Goal: Download file/media: Obtain a digital file from the website

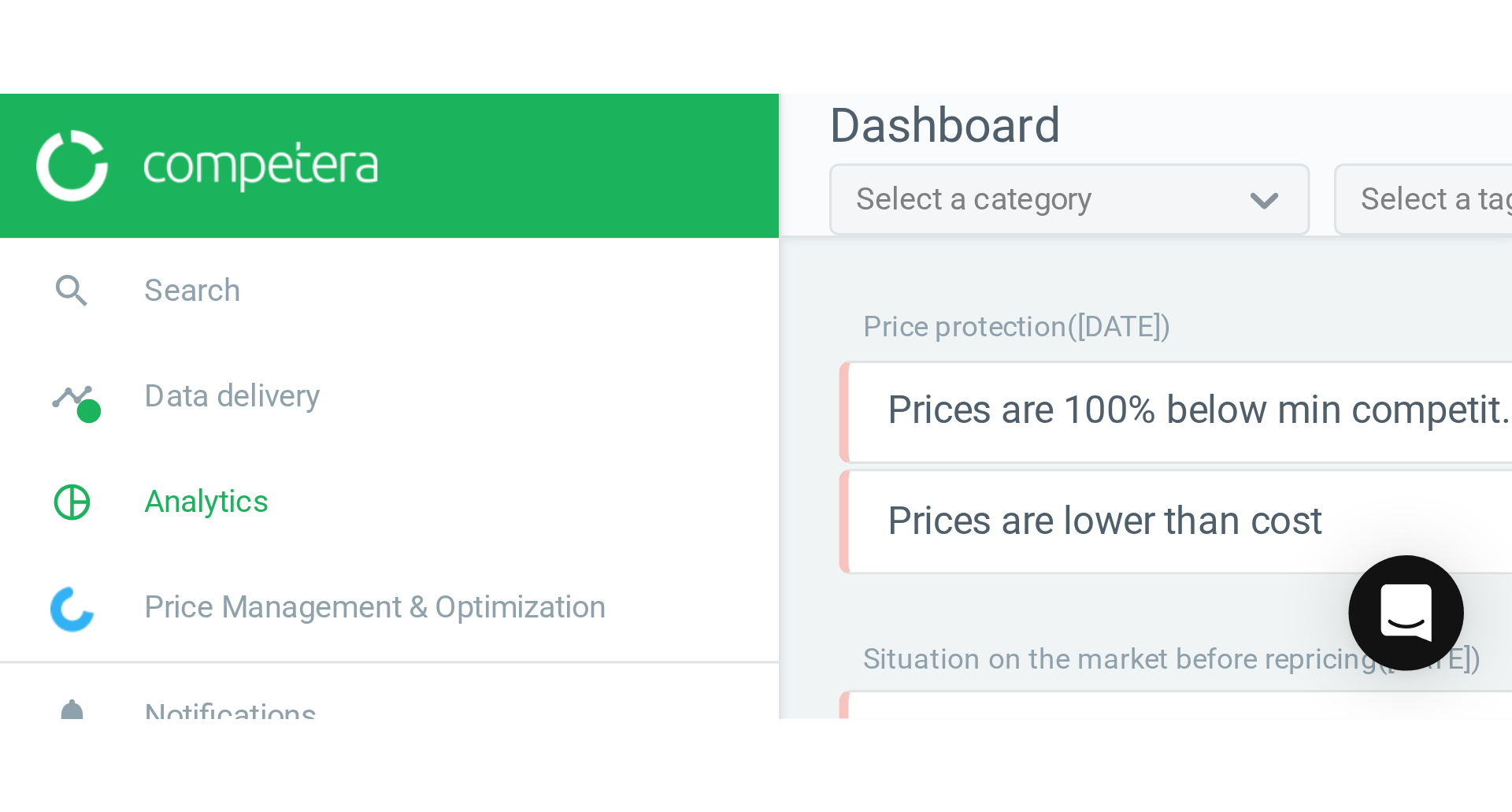
scroll to position [320, 962]
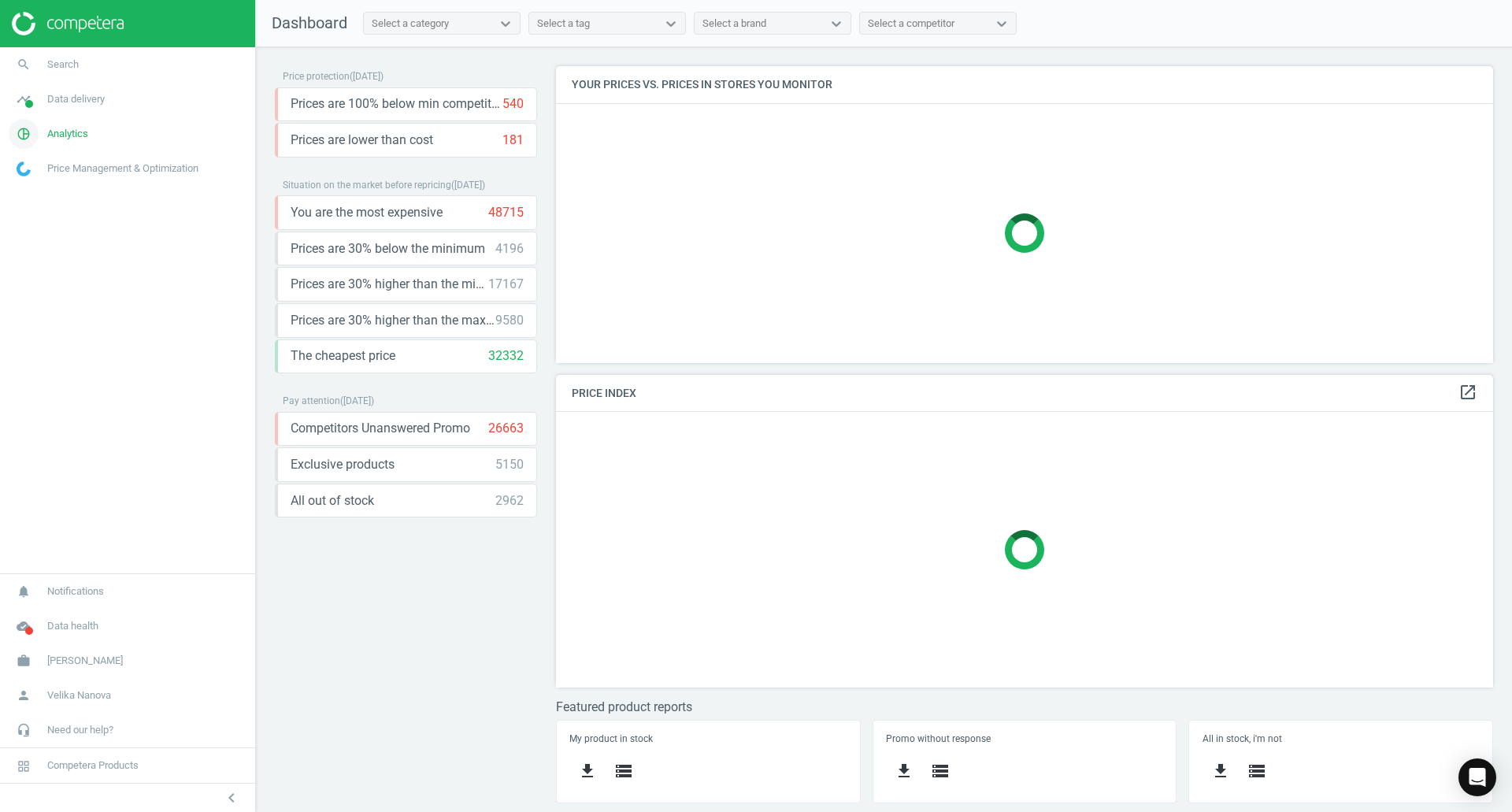
click at [74, 131] on span "Analytics" at bounding box center [67, 133] width 41 height 14
click at [29, 191] on span "Products" at bounding box center [36, 191] width 37 height 12
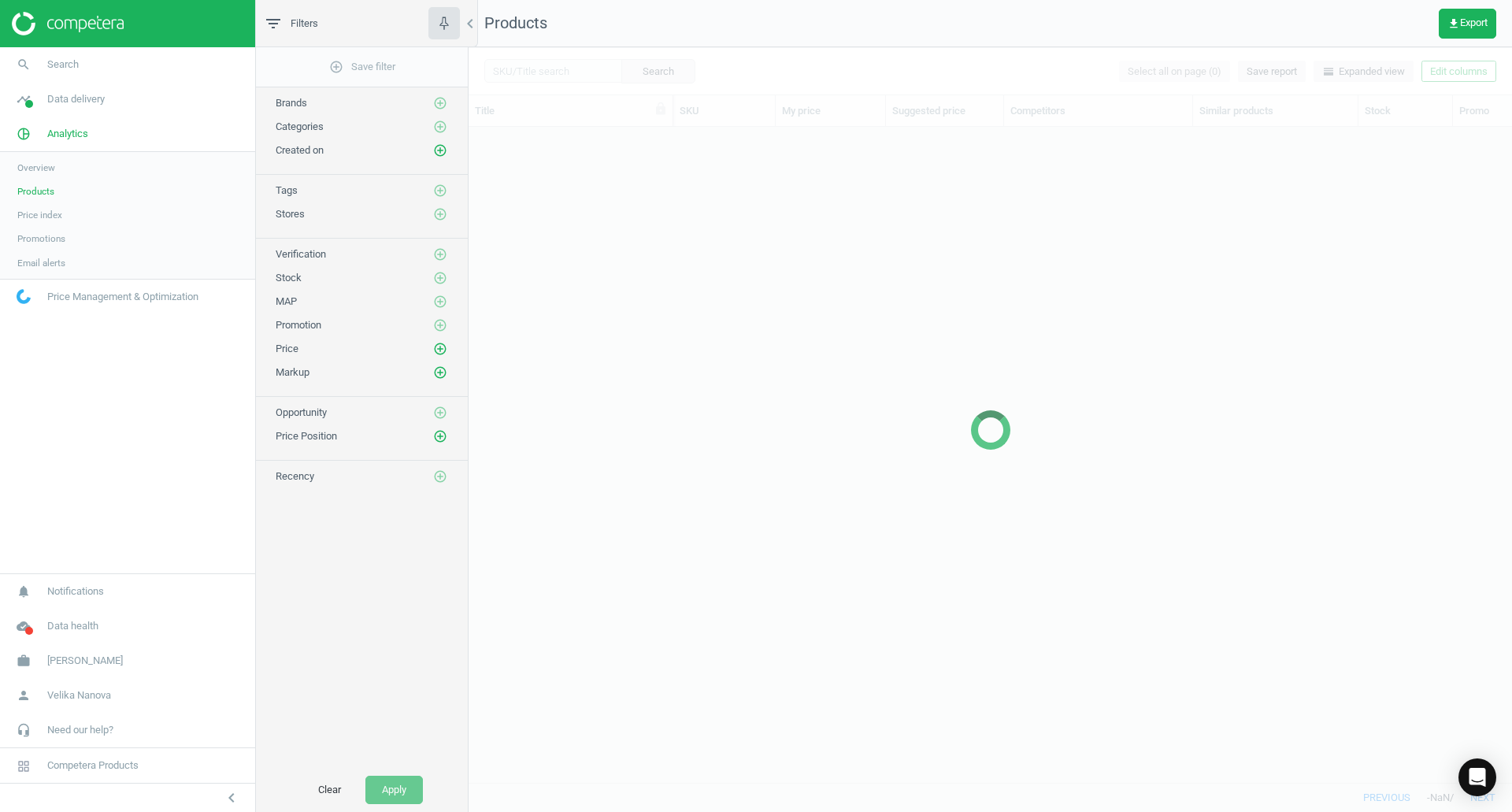
scroll to position [632, 1032]
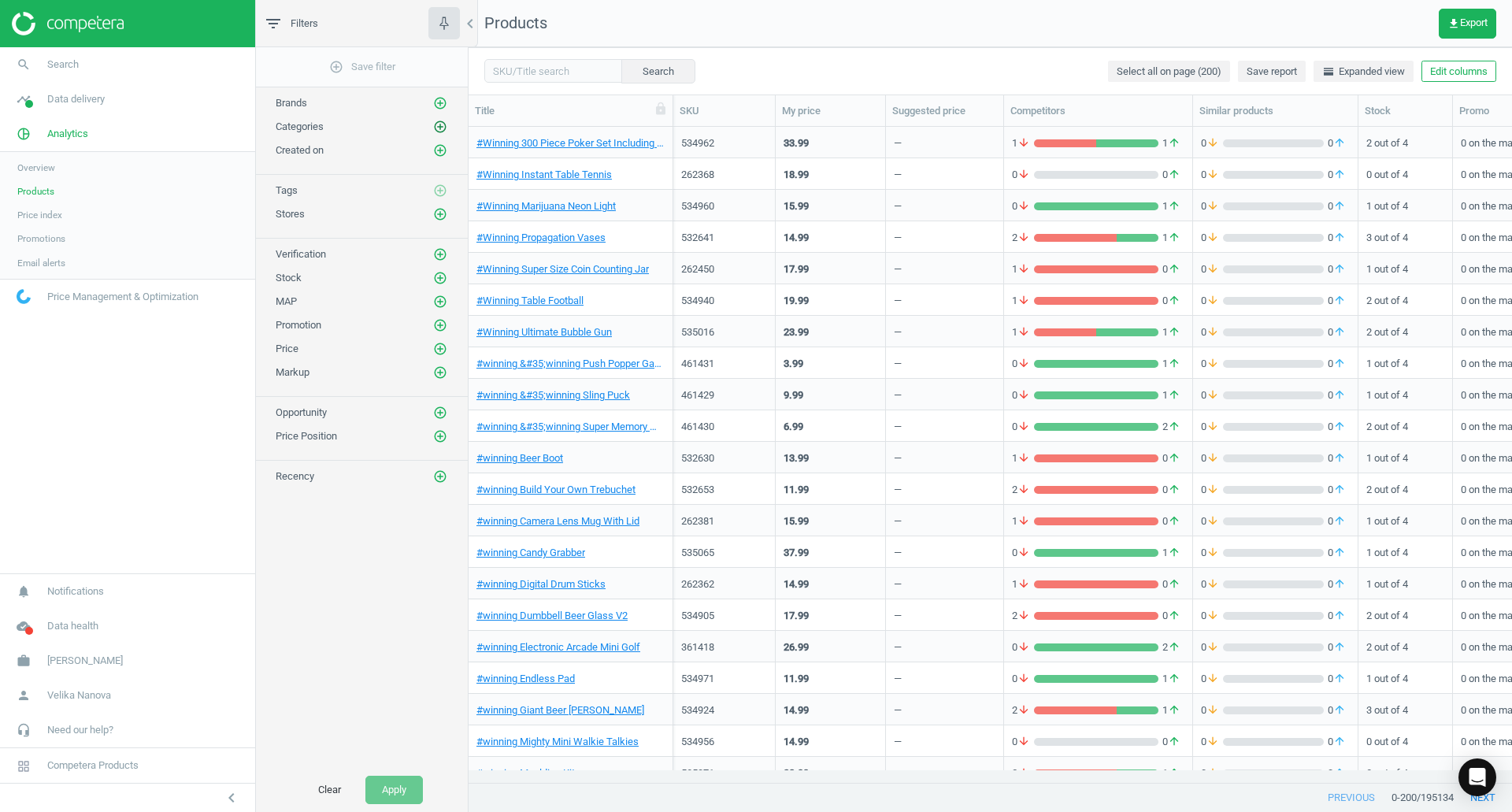
click at [441, 123] on icon "add_circle_outline" at bounding box center [440, 126] width 14 height 14
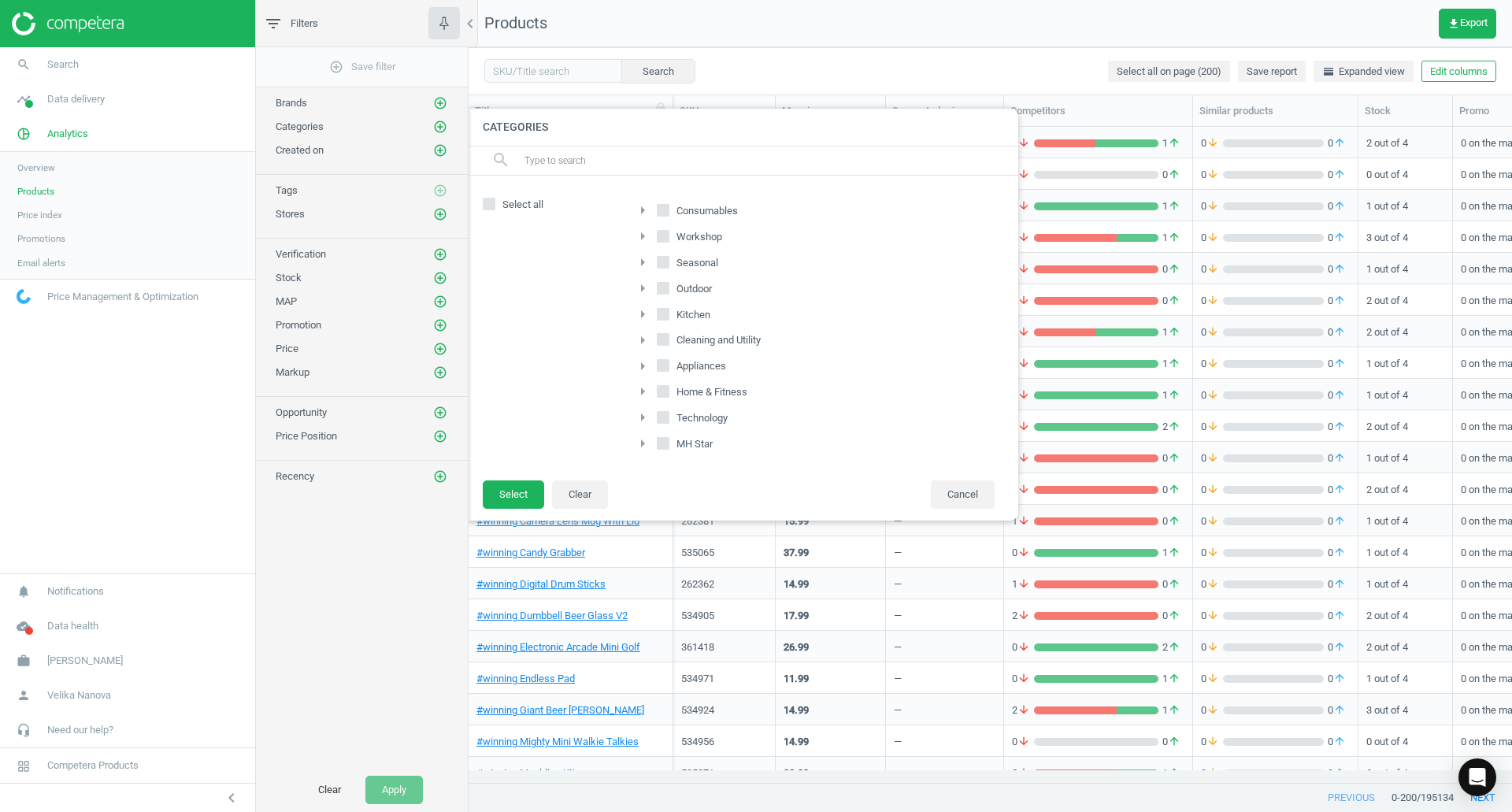
click at [663, 214] on input "Consumables" at bounding box center [663, 210] width 11 height 11
checkbox input "true"
click at [674, 263] on span "Seasonal" at bounding box center [697, 263] width 48 height 14
click at [668, 263] on input "Seasonal" at bounding box center [663, 262] width 11 height 11
checkbox input "true"
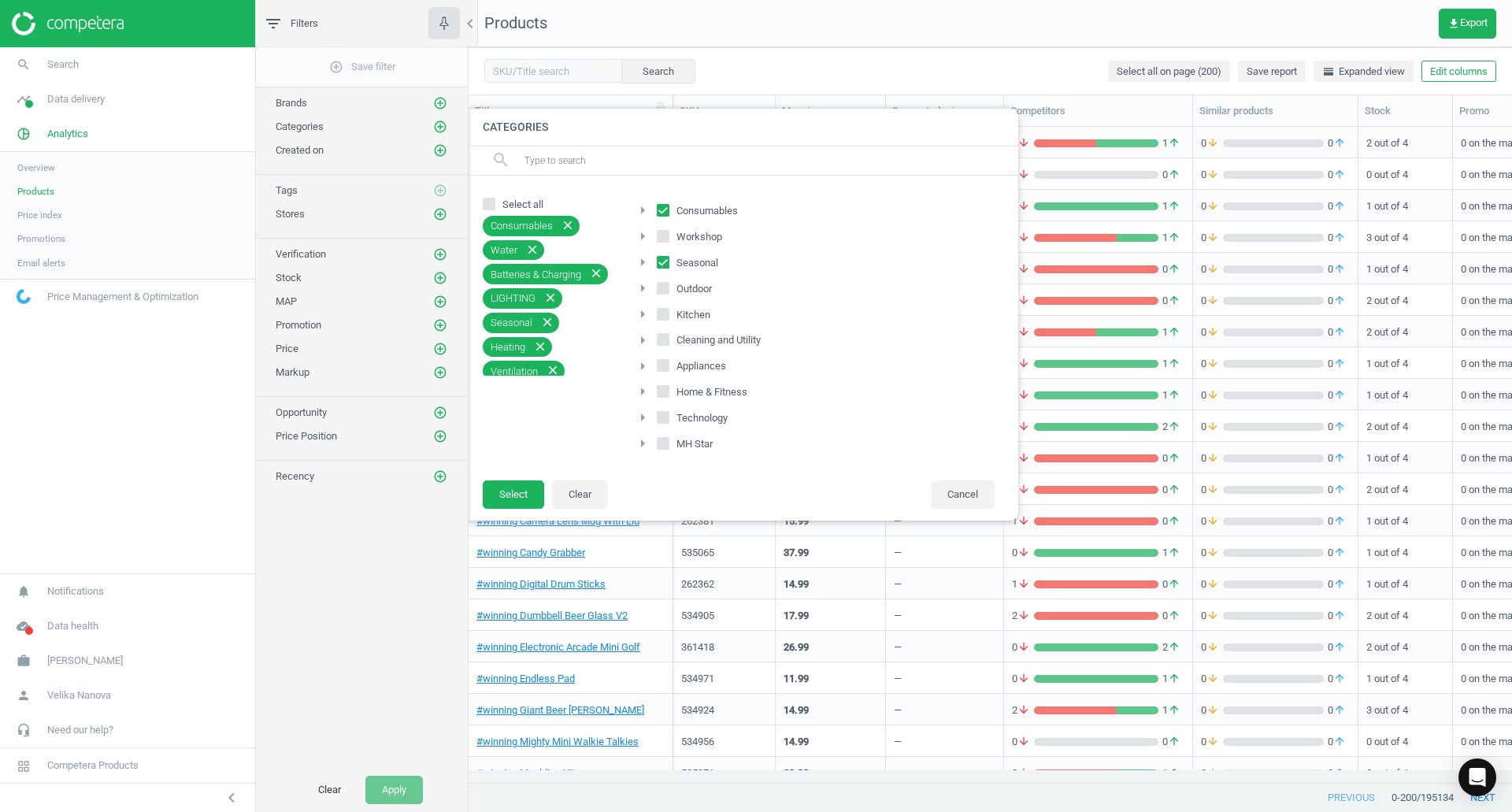
click at [672, 289] on label "Outdoor" at bounding box center [686, 289] width 59 height 22
click at [668, 289] on input "Outdoor" at bounding box center [663, 288] width 11 height 11
checkbox input "true"
click at [520, 496] on button "Select" at bounding box center [514, 494] width 62 height 28
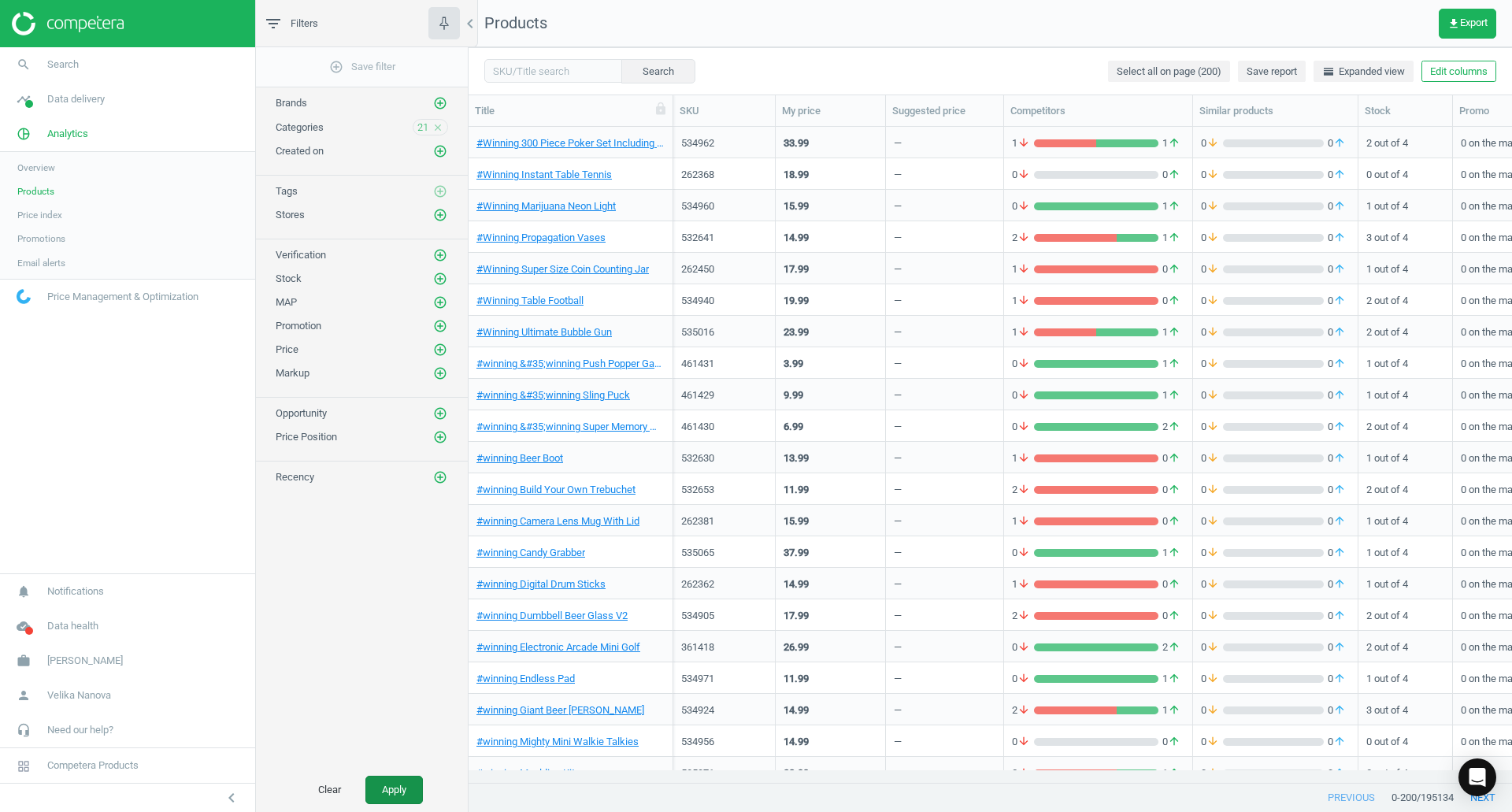
click at [411, 783] on button "Apply" at bounding box center [393, 789] width 58 height 28
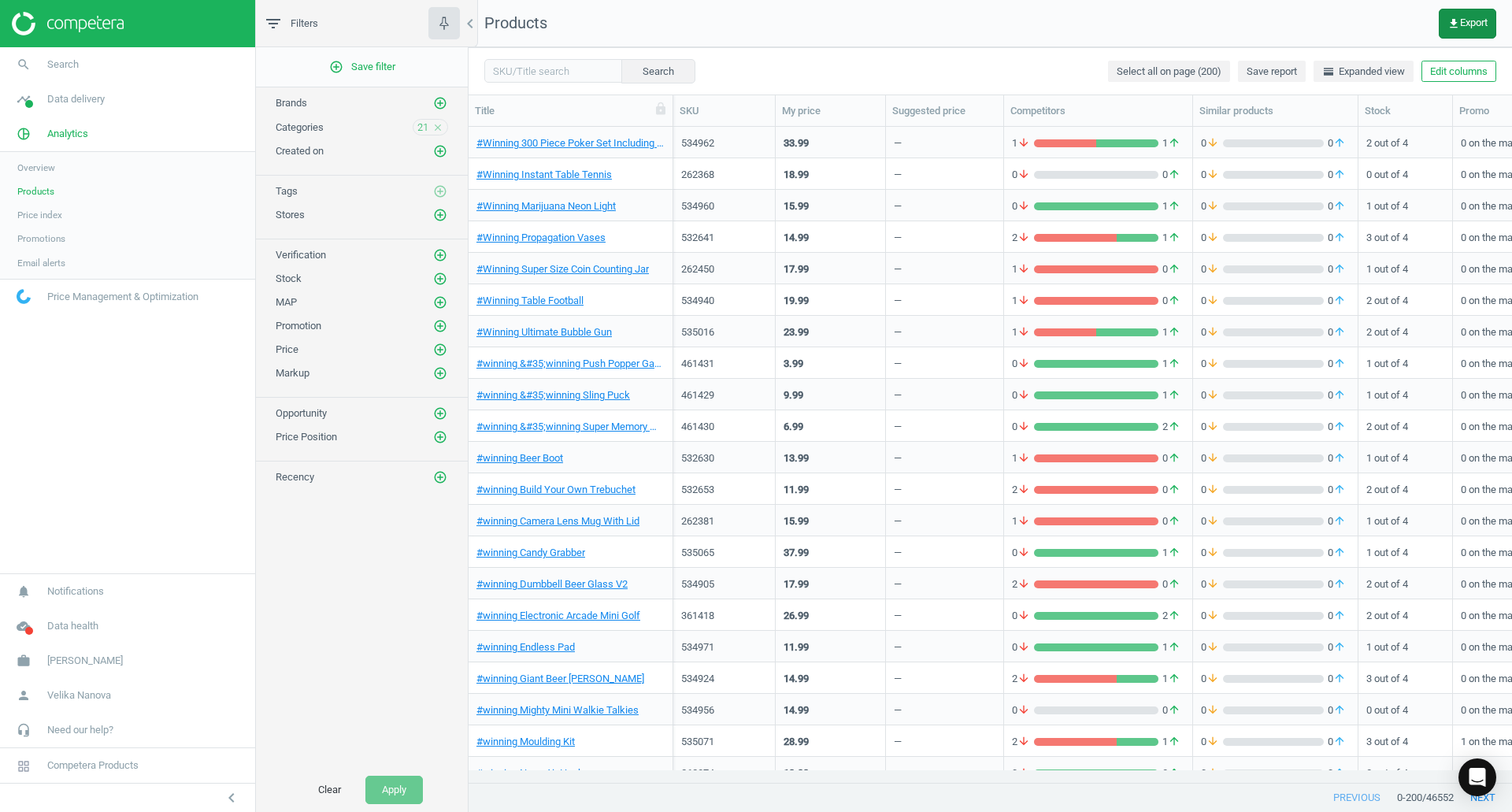
click at [1486, 28] on span "get_app Export" at bounding box center [1466, 23] width 40 height 12
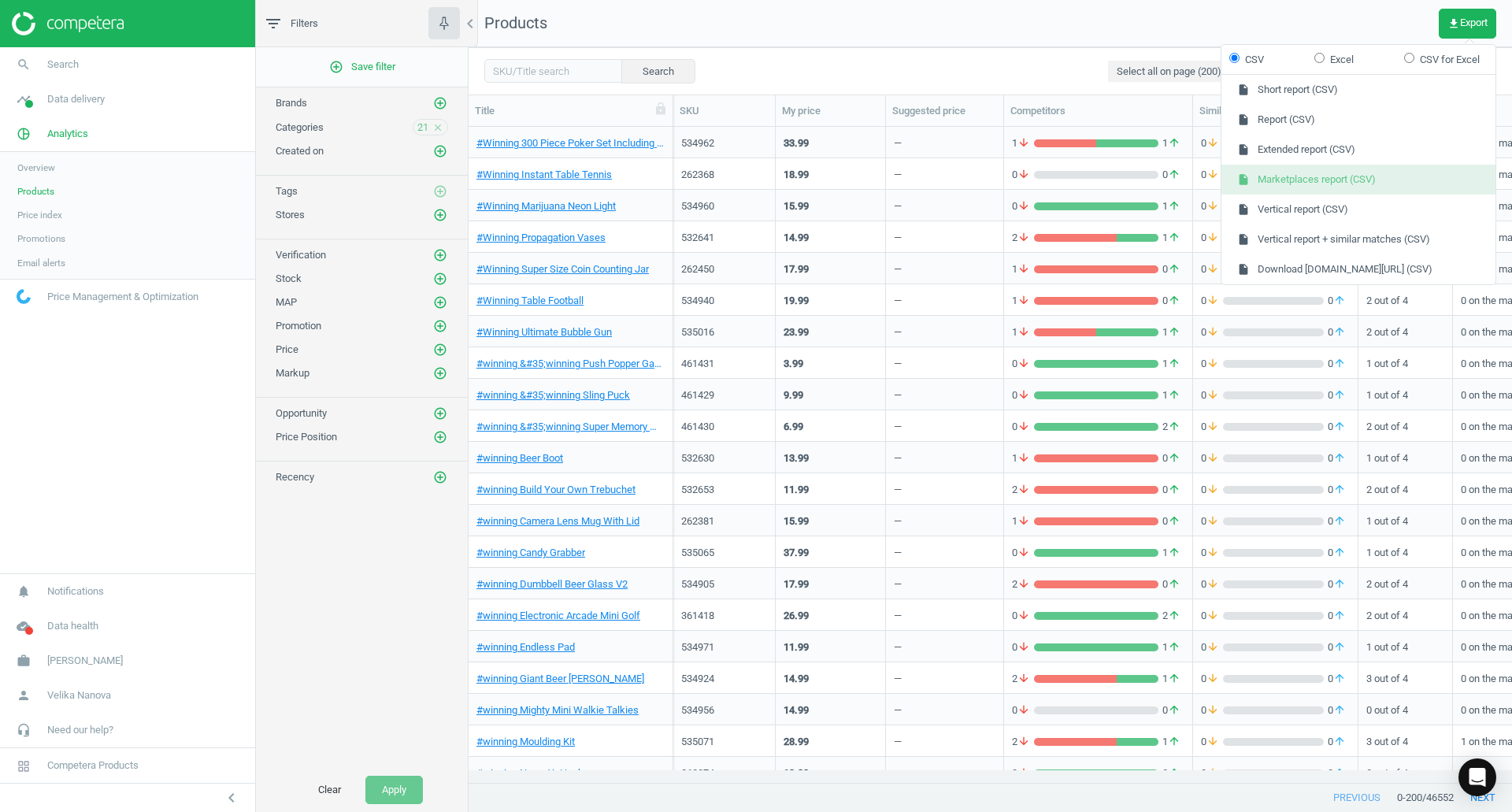
click at [1350, 182] on button "insert_drive_file Marketplaces report (CSV)" at bounding box center [1358, 179] width 274 height 30
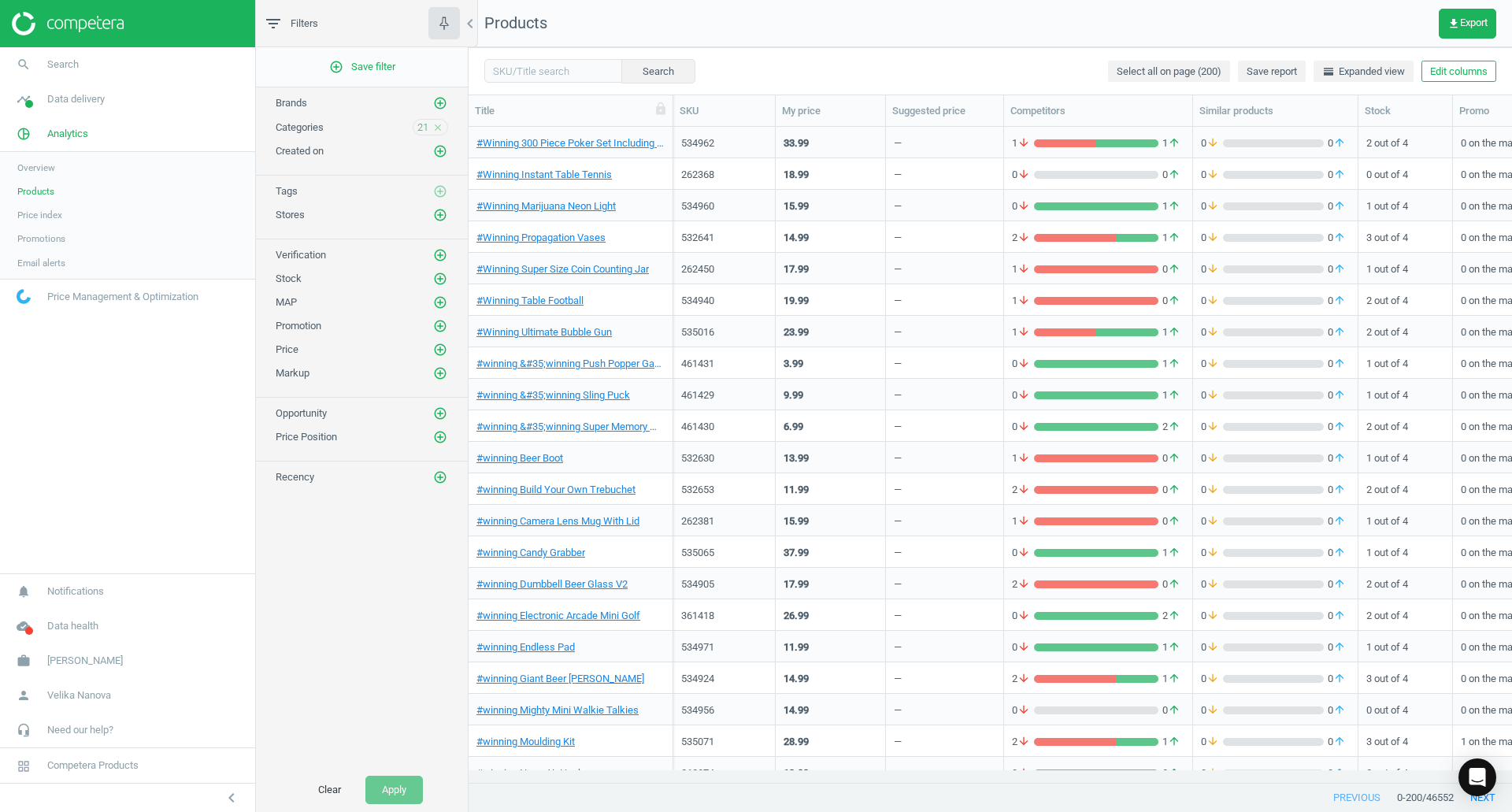
click at [438, 128] on icon "close" at bounding box center [438, 128] width 11 height 11
click at [438, 128] on icon "add_circle_outline" at bounding box center [440, 126] width 14 height 14
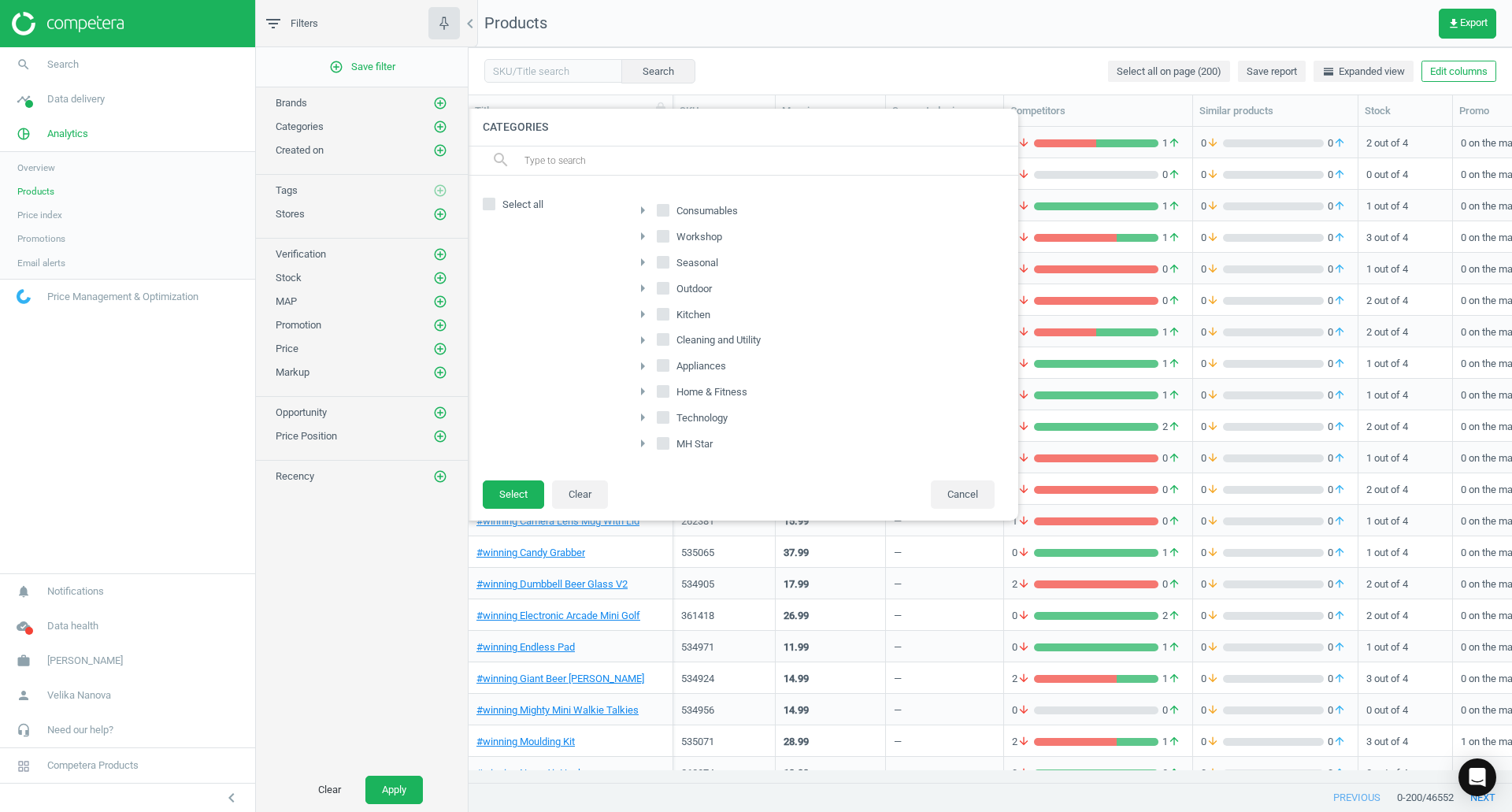
click at [665, 388] on input "Home & Fitness" at bounding box center [663, 392] width 11 height 11
checkbox input "true"
click at [657, 447] on icon at bounding box center [663, 443] width 12 height 12
click at [658, 447] on input "MH Star" at bounding box center [663, 444] width 11 height 11
checkbox input "true"
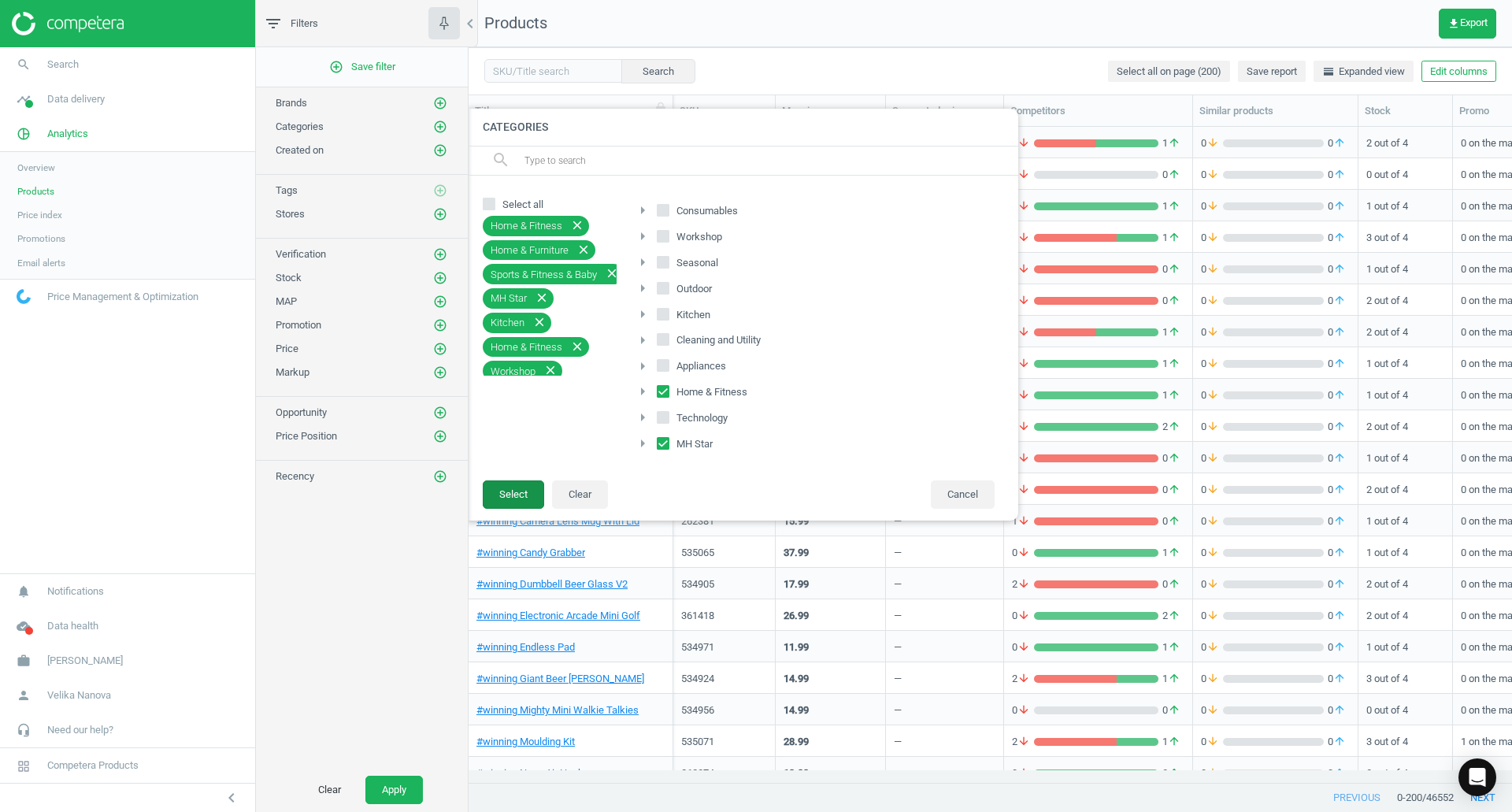
click at [524, 489] on button "Select" at bounding box center [514, 494] width 62 height 28
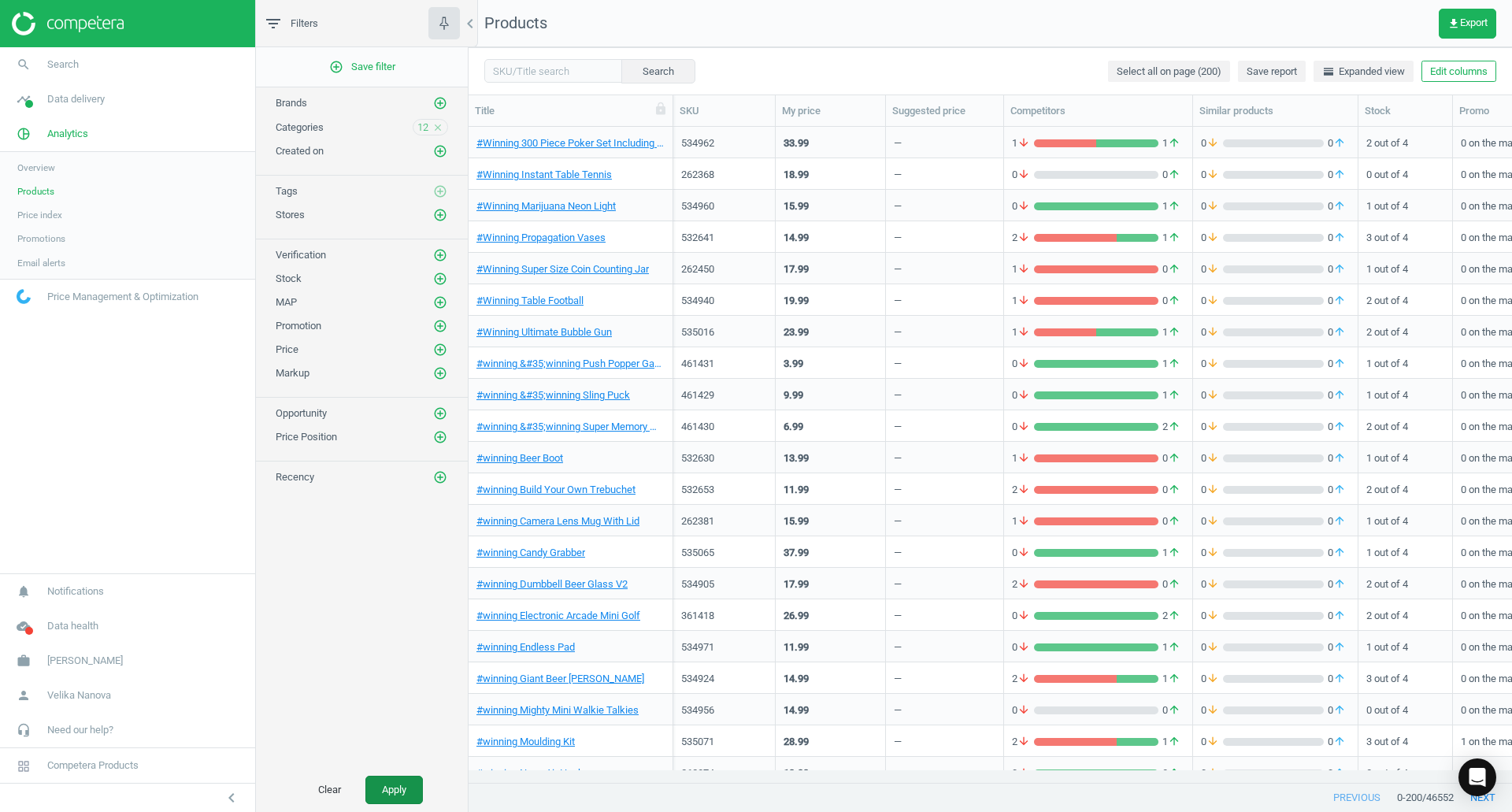
click at [379, 799] on button "Apply" at bounding box center [393, 789] width 58 height 28
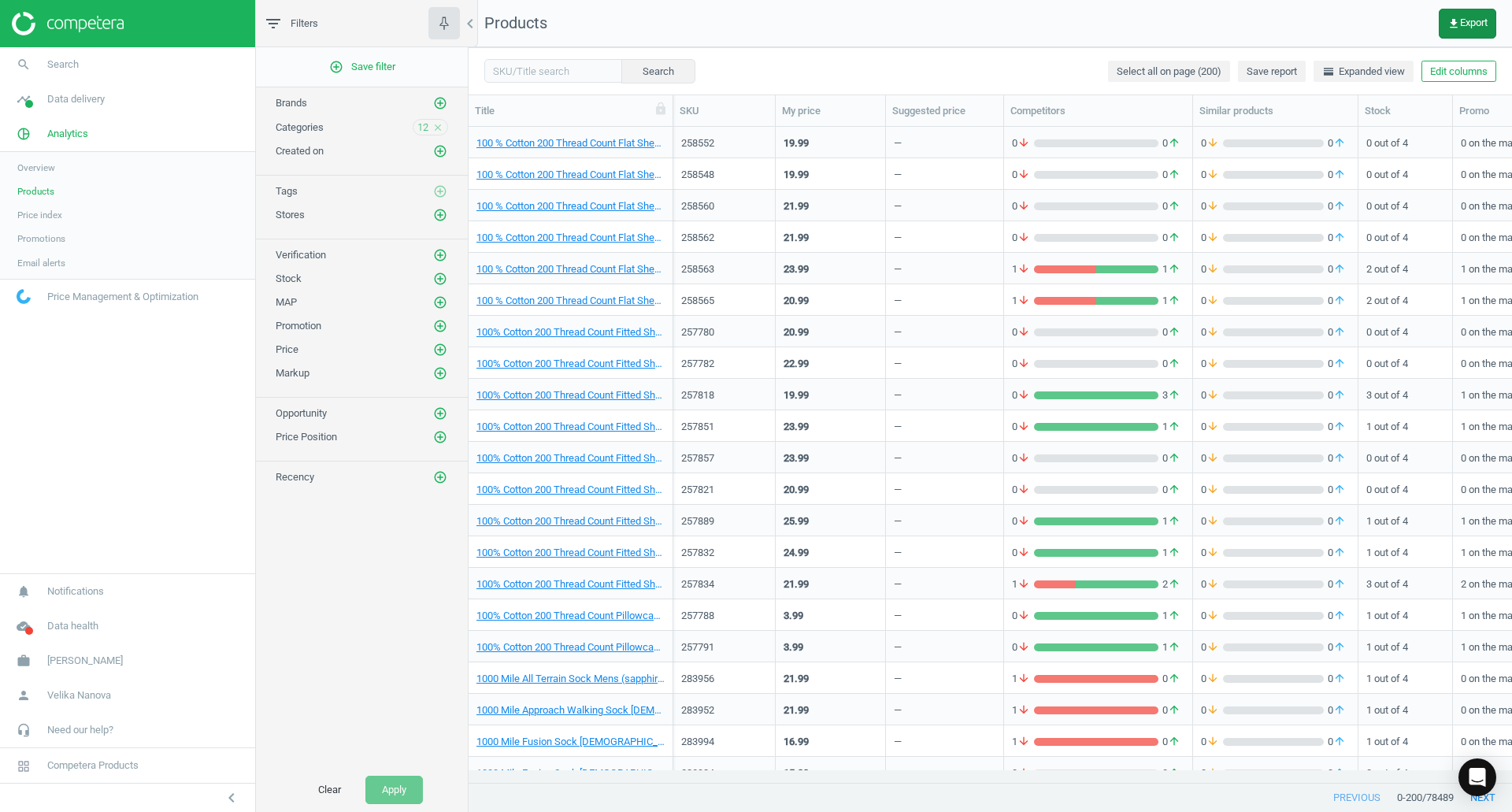
click at [1474, 33] on button "get_app Export" at bounding box center [1467, 24] width 58 height 30
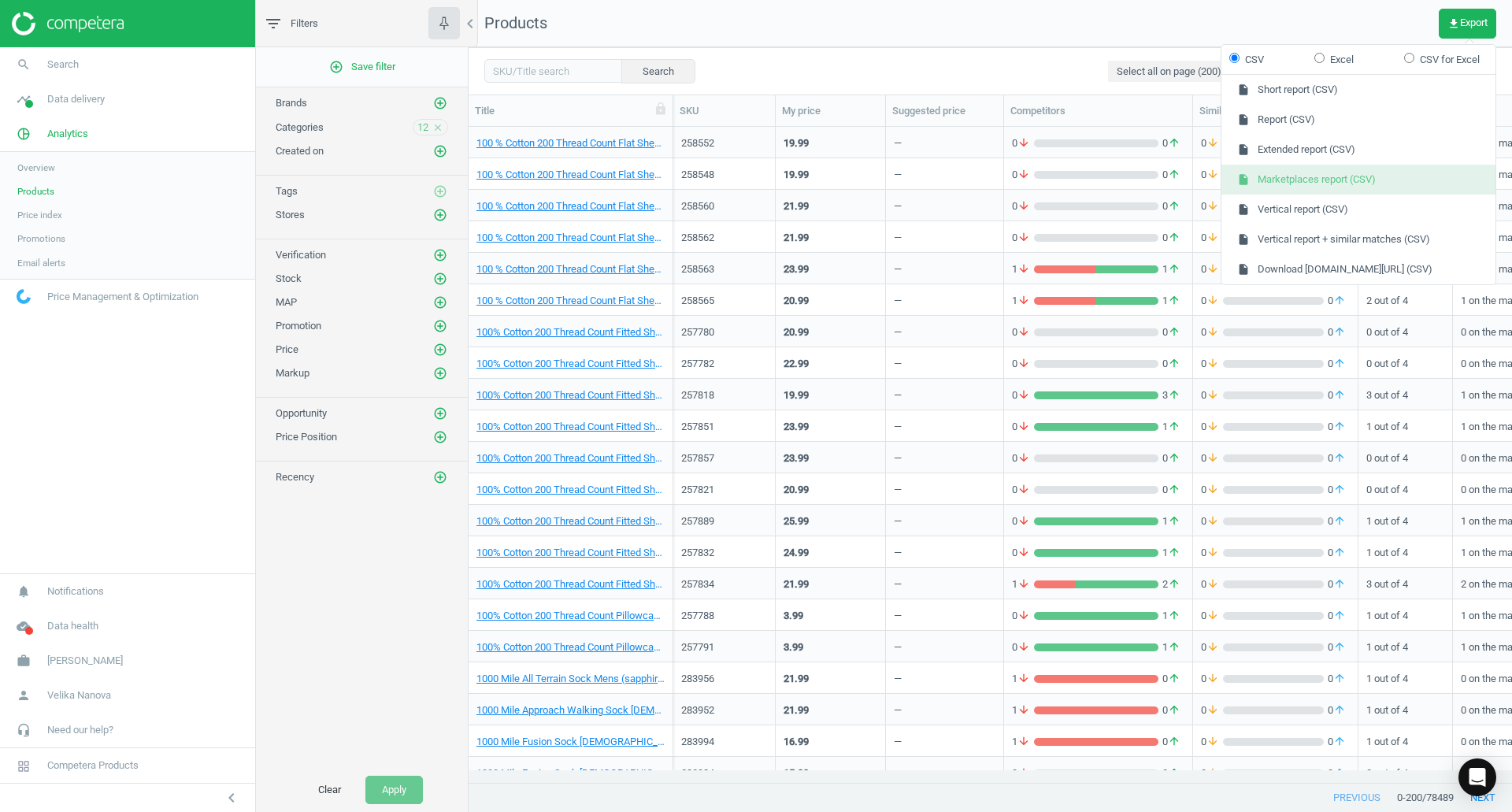
click at [1319, 171] on button "insert_drive_file Marketplaces report (CSV)" at bounding box center [1358, 179] width 274 height 30
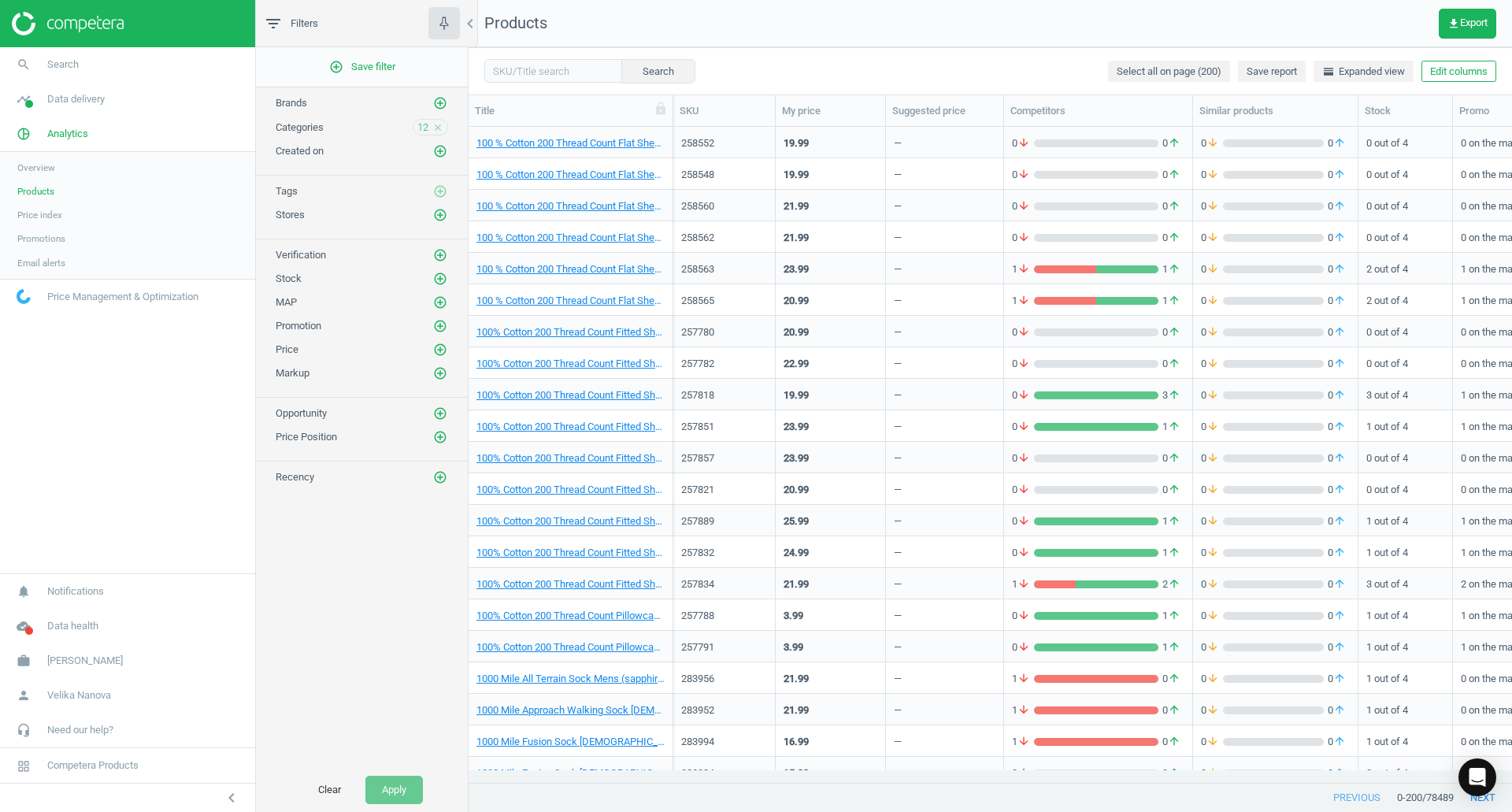
click at [439, 130] on icon "close" at bounding box center [438, 128] width 11 height 11
click at [442, 125] on icon "add_circle_outline" at bounding box center [440, 126] width 14 height 14
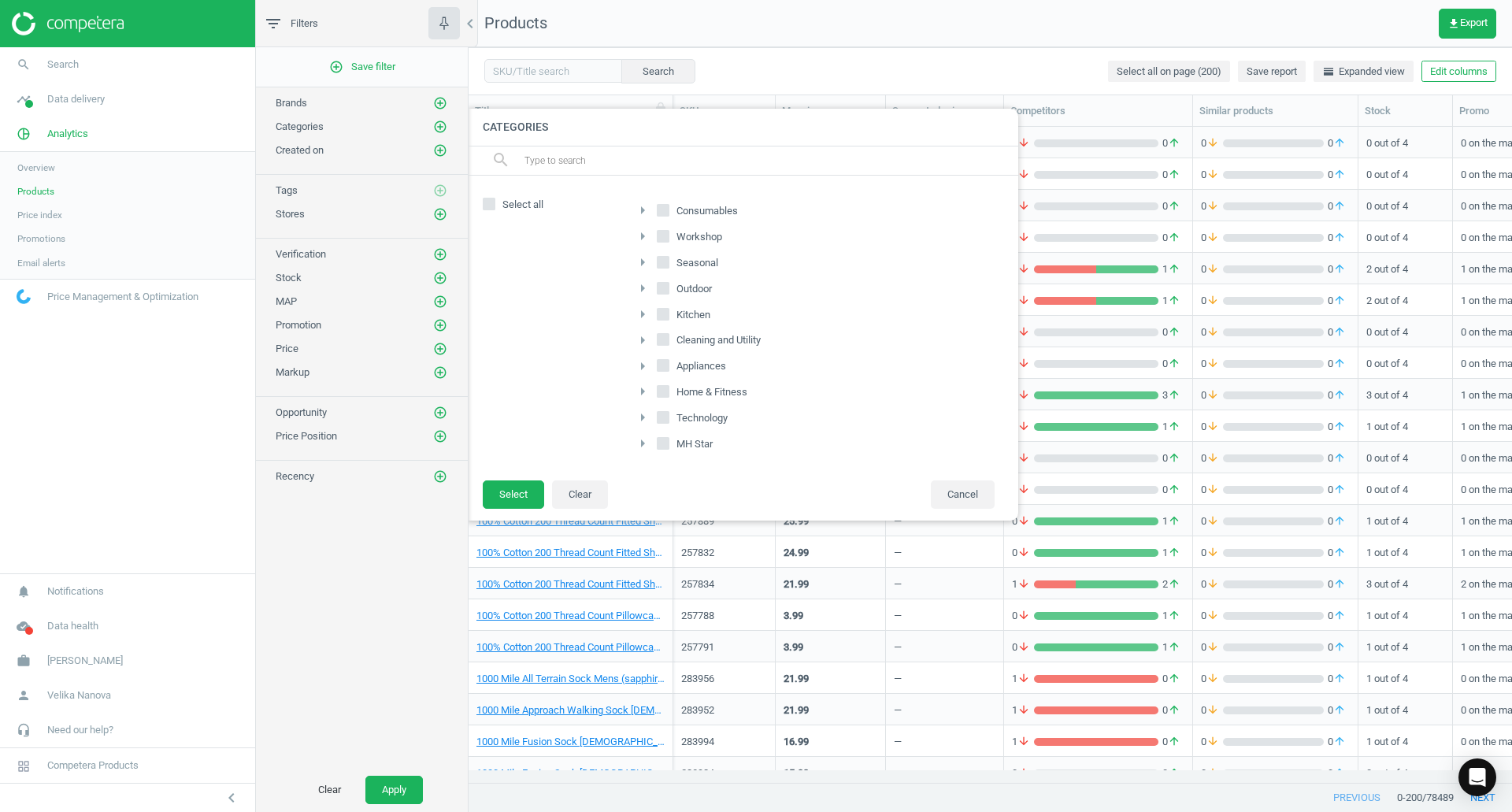
click at [667, 368] on input "Appliances" at bounding box center [663, 366] width 11 height 11
checkbox input "true"
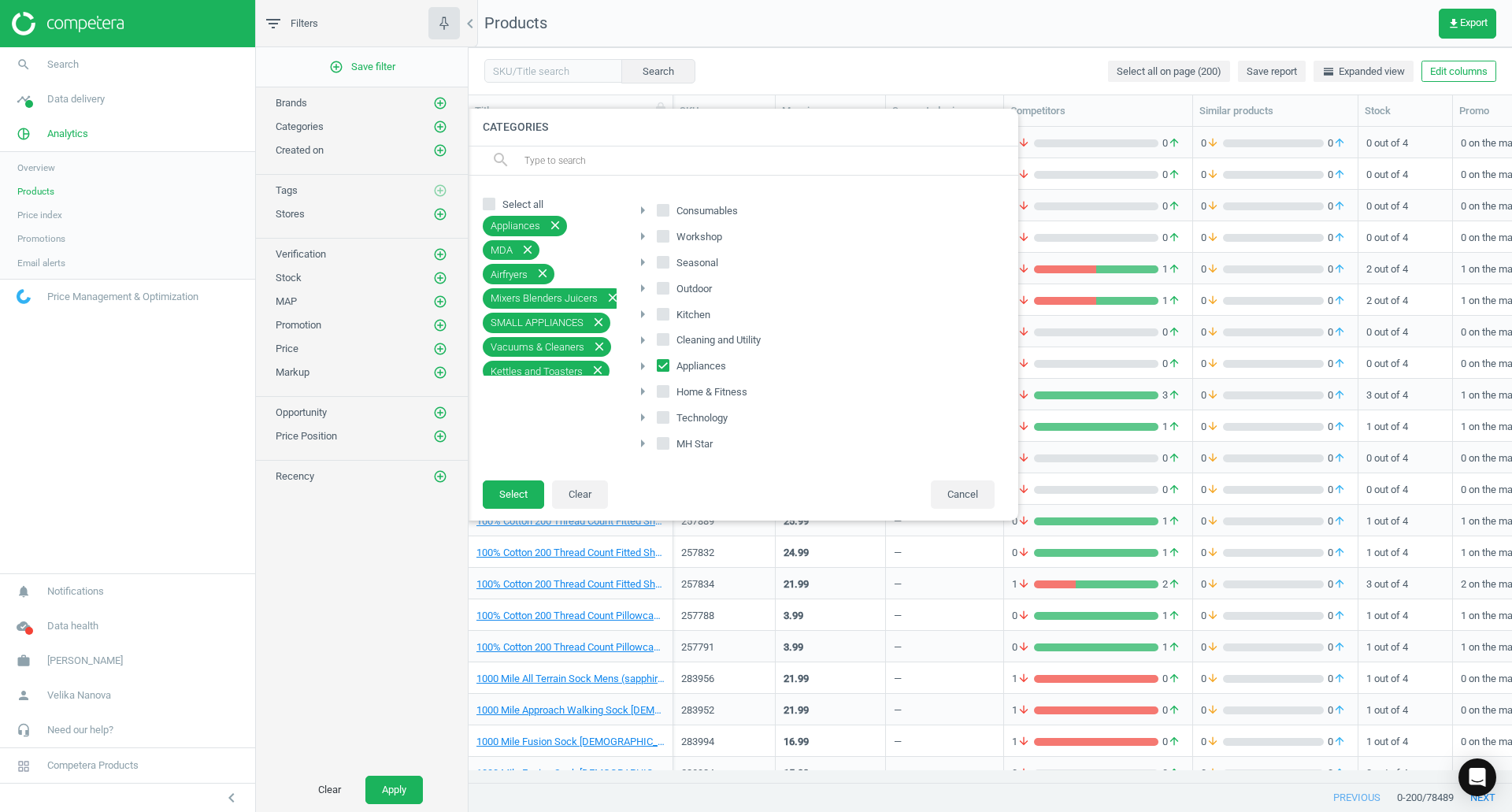
click at [663, 230] on icon at bounding box center [663, 236] width 12 height 12
click at [663, 231] on input "Workshop" at bounding box center [663, 236] width 11 height 11
checkbox input "true"
click at [666, 310] on input "Kitchen" at bounding box center [663, 314] width 11 height 11
checkbox input "true"
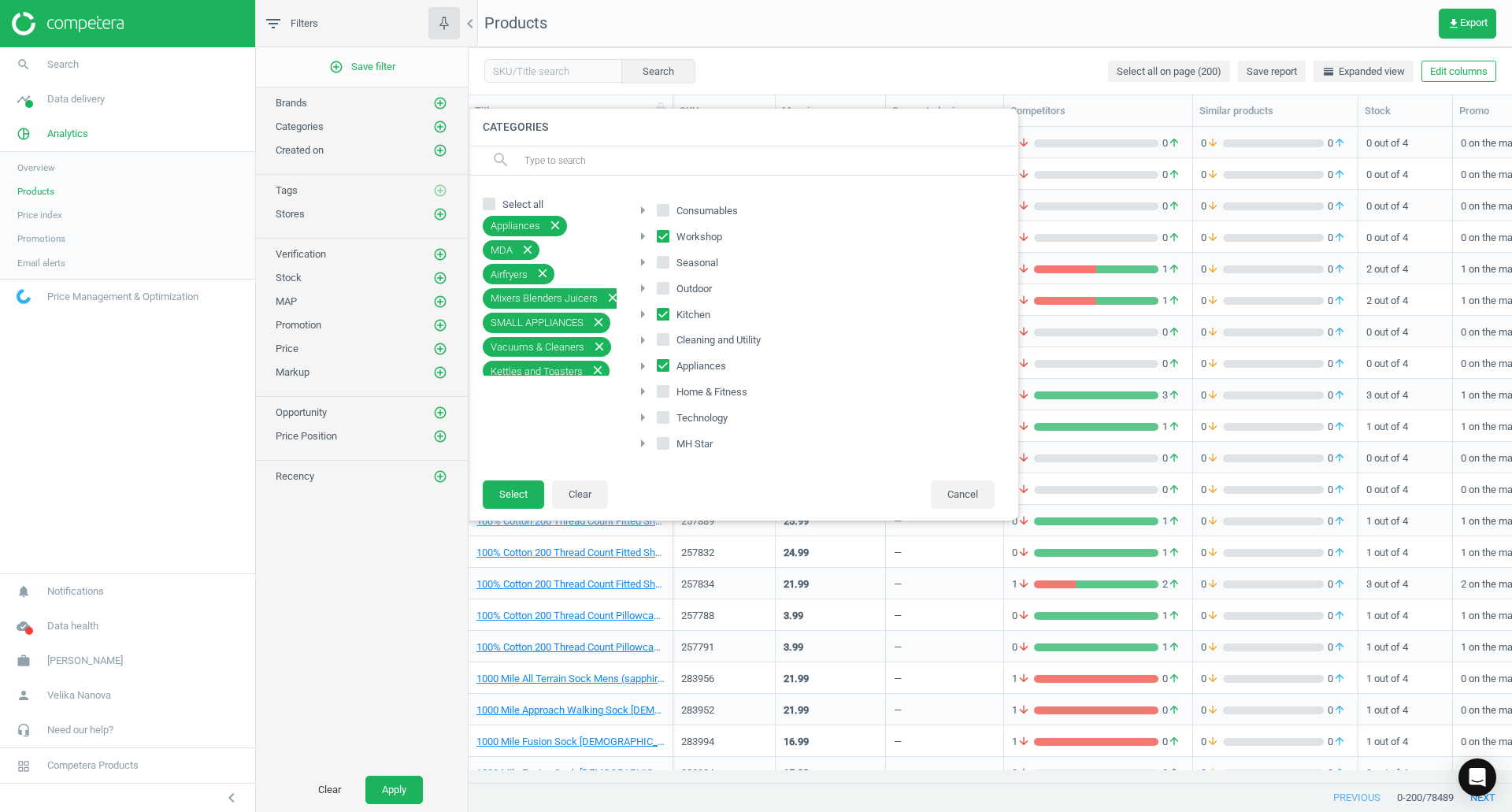
click at [666, 339] on input "Cleaning and Utility" at bounding box center [663, 340] width 11 height 11
checkbox input "true"
click at [664, 415] on input "Technology" at bounding box center [663, 418] width 11 height 11
checkbox input "true"
click at [495, 502] on button "Select" at bounding box center [514, 494] width 62 height 28
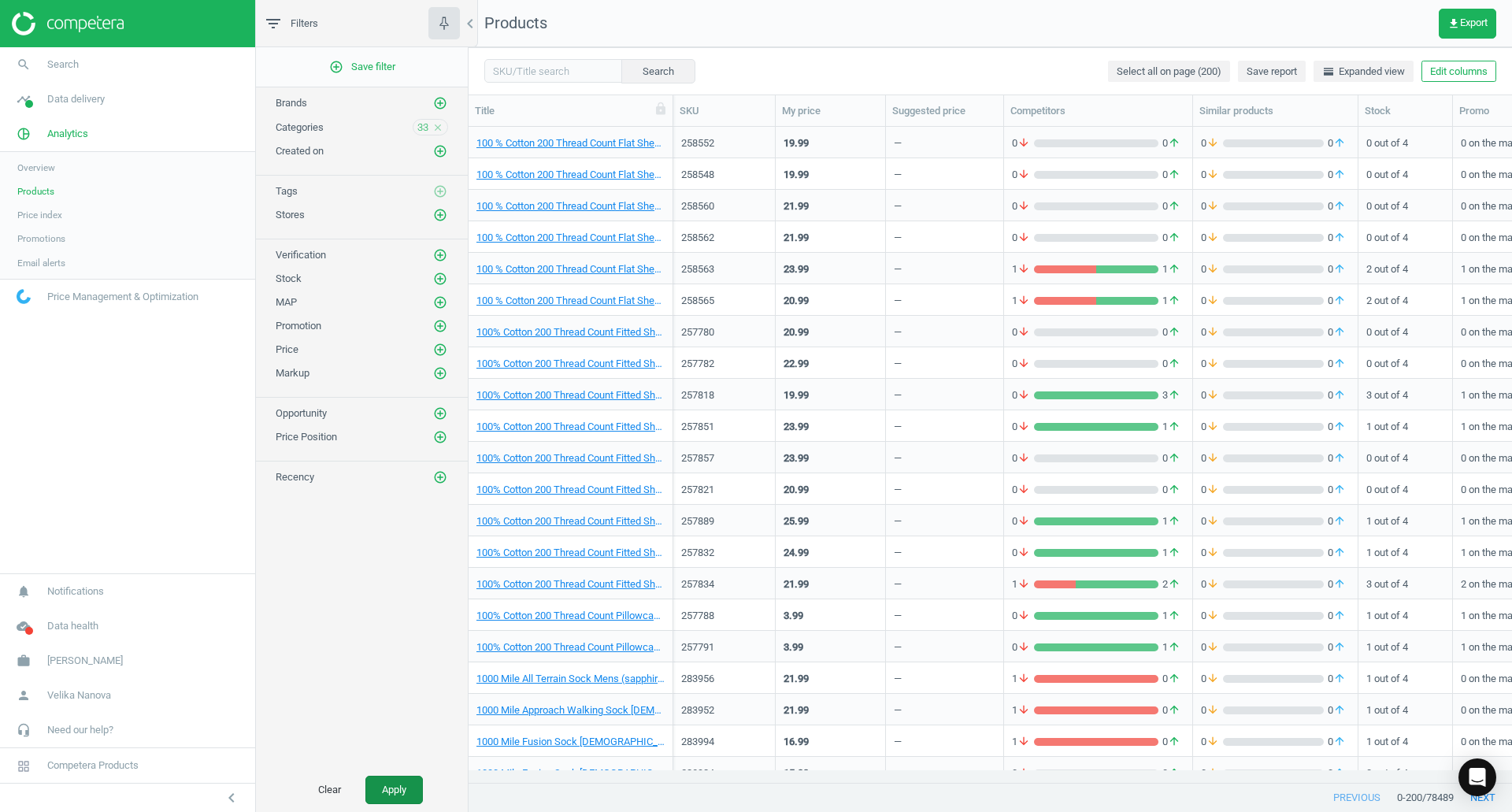
click at [389, 784] on button "Apply" at bounding box center [393, 789] width 58 height 28
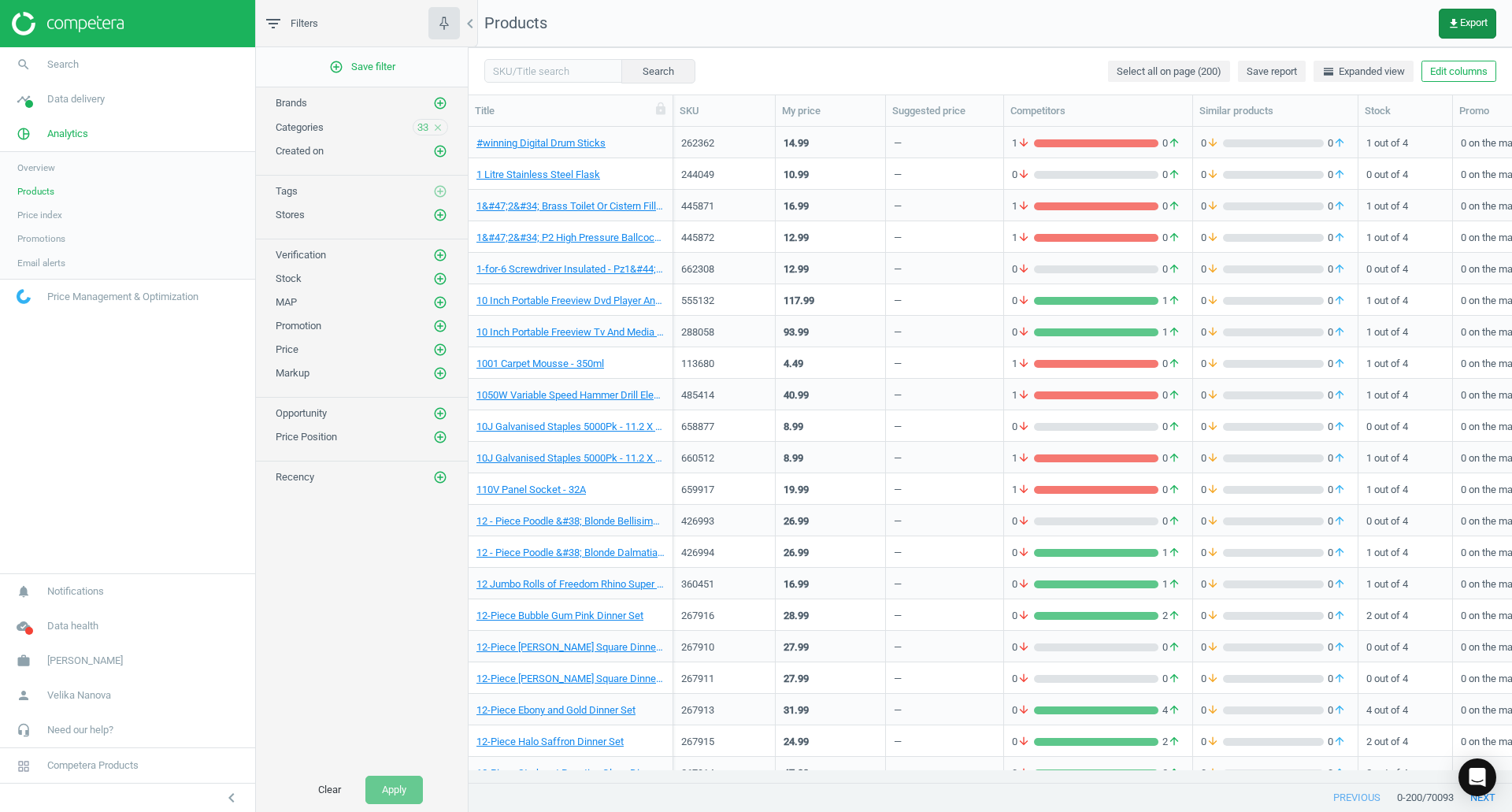
click at [1475, 26] on span "get_app Export" at bounding box center [1466, 23] width 40 height 12
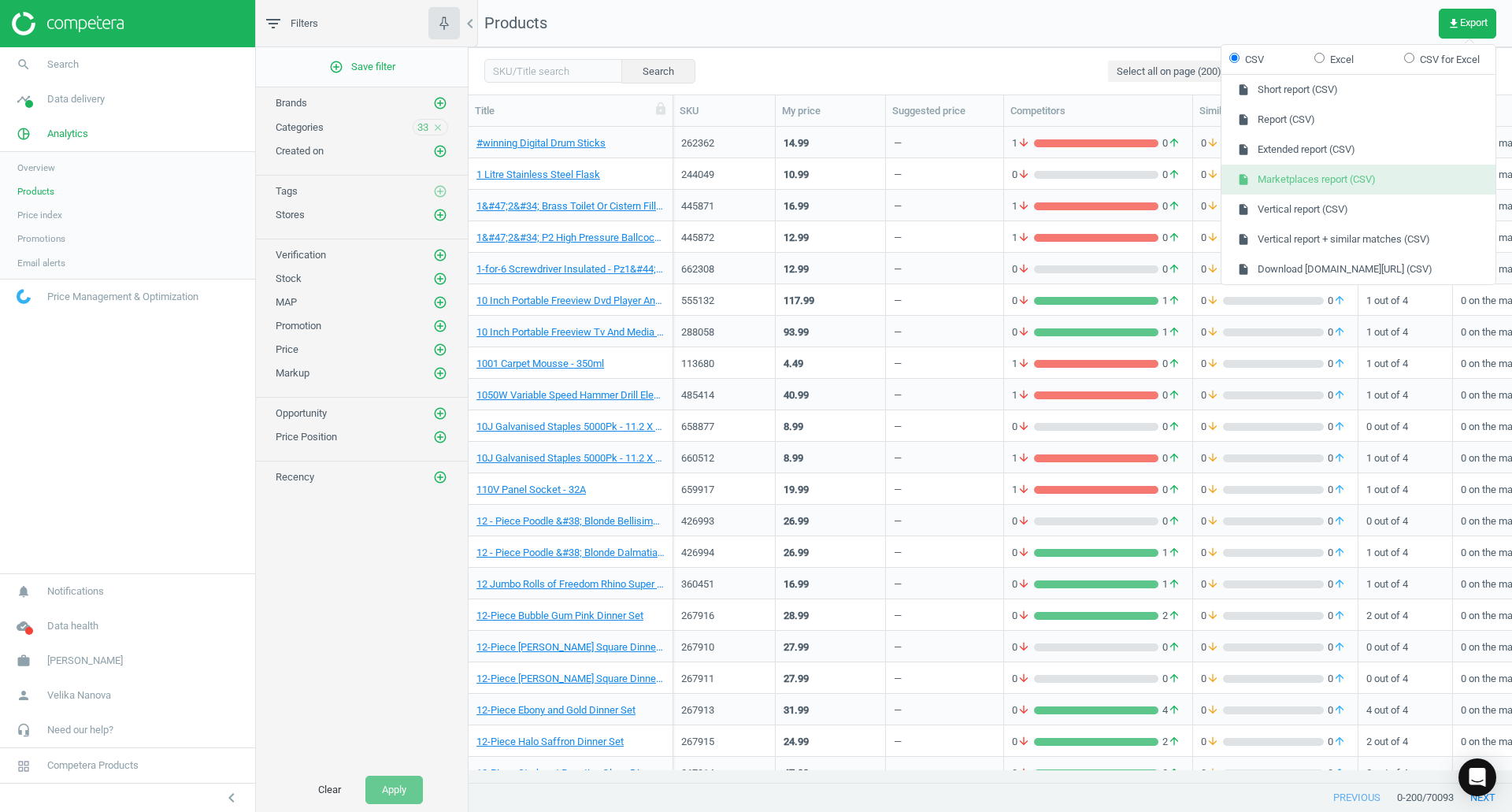
click at [1367, 180] on button "insert_drive_file Marketplaces report (CSV)" at bounding box center [1358, 179] width 274 height 30
